Goal: Task Accomplishment & Management: Use online tool/utility

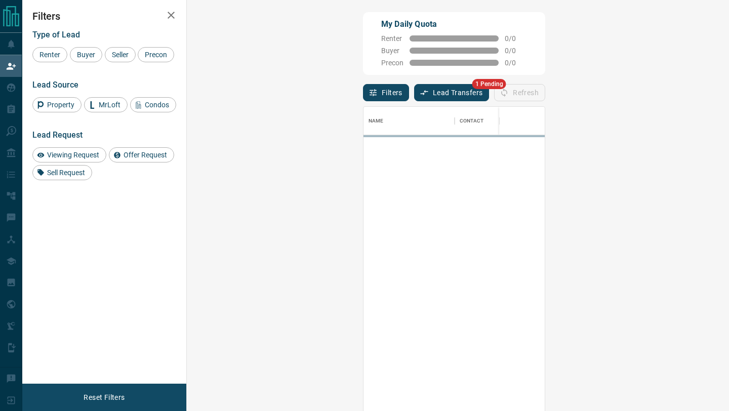
scroll to position [312, 520]
click at [414, 99] on button "Lead Transfers" at bounding box center [451, 92] width 75 height 17
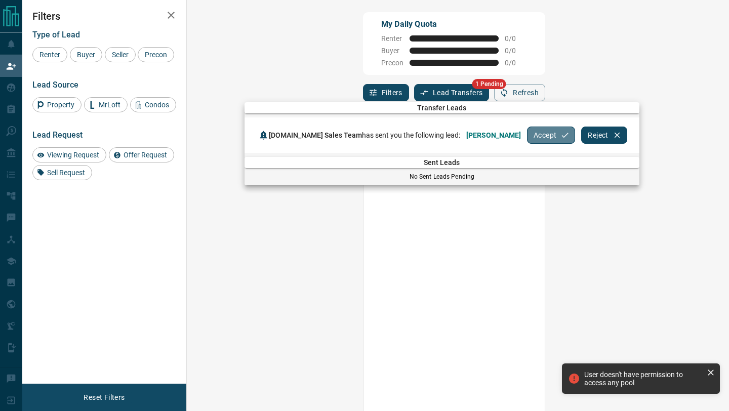
click at [527, 138] on button "Accept" at bounding box center [551, 135] width 48 height 17
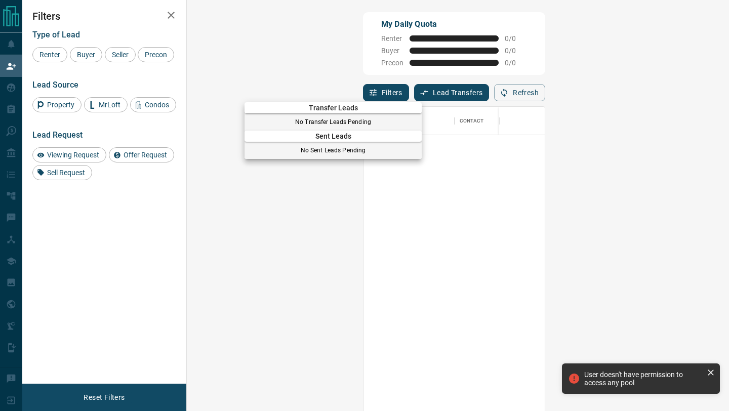
click at [0, 68] on div at bounding box center [364, 205] width 729 height 411
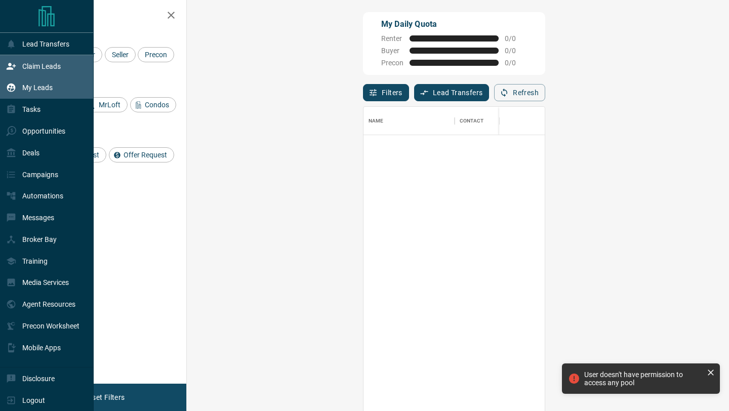
click at [15, 90] on icon at bounding box center [11, 87] width 10 height 10
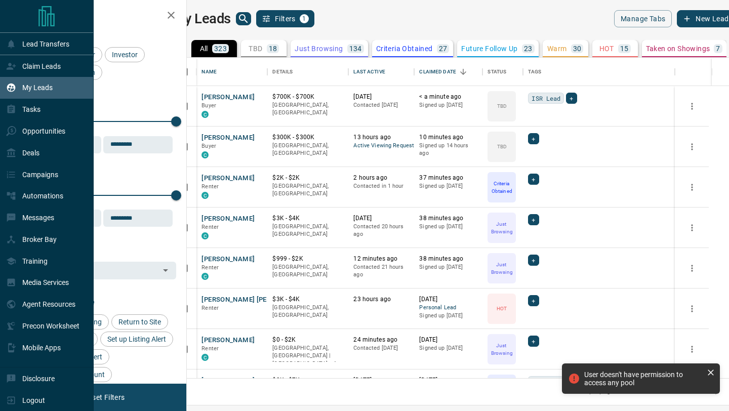
scroll to position [320, 537]
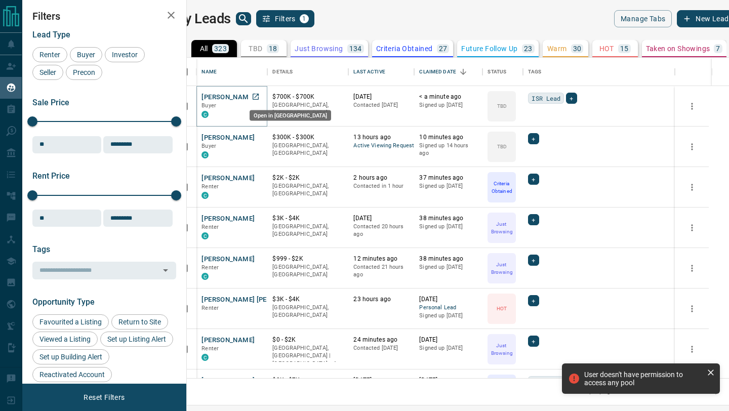
click at [260, 97] on icon "Open in New Tab" at bounding box center [256, 97] width 8 height 8
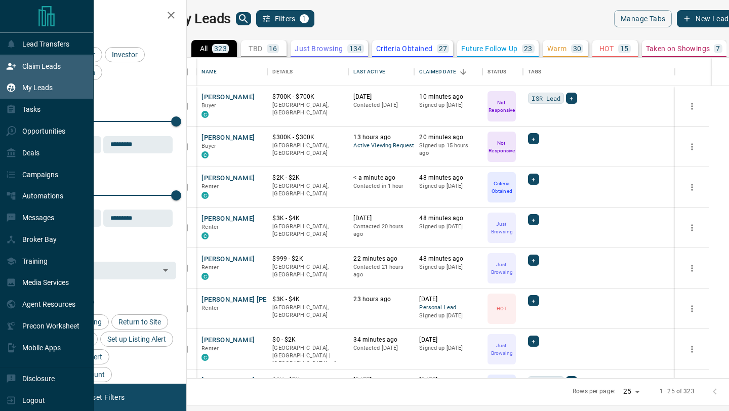
click at [39, 63] on p "Claim Leads" at bounding box center [41, 66] width 38 height 8
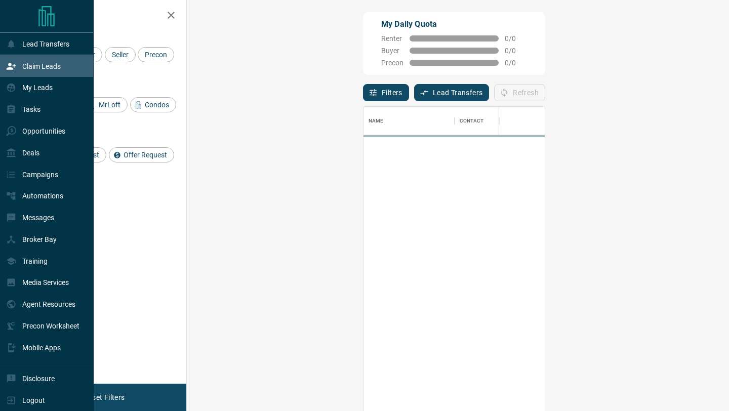
scroll to position [312, 520]
